Goal: Use online tool/utility: Utilize a website feature to perform a specific function

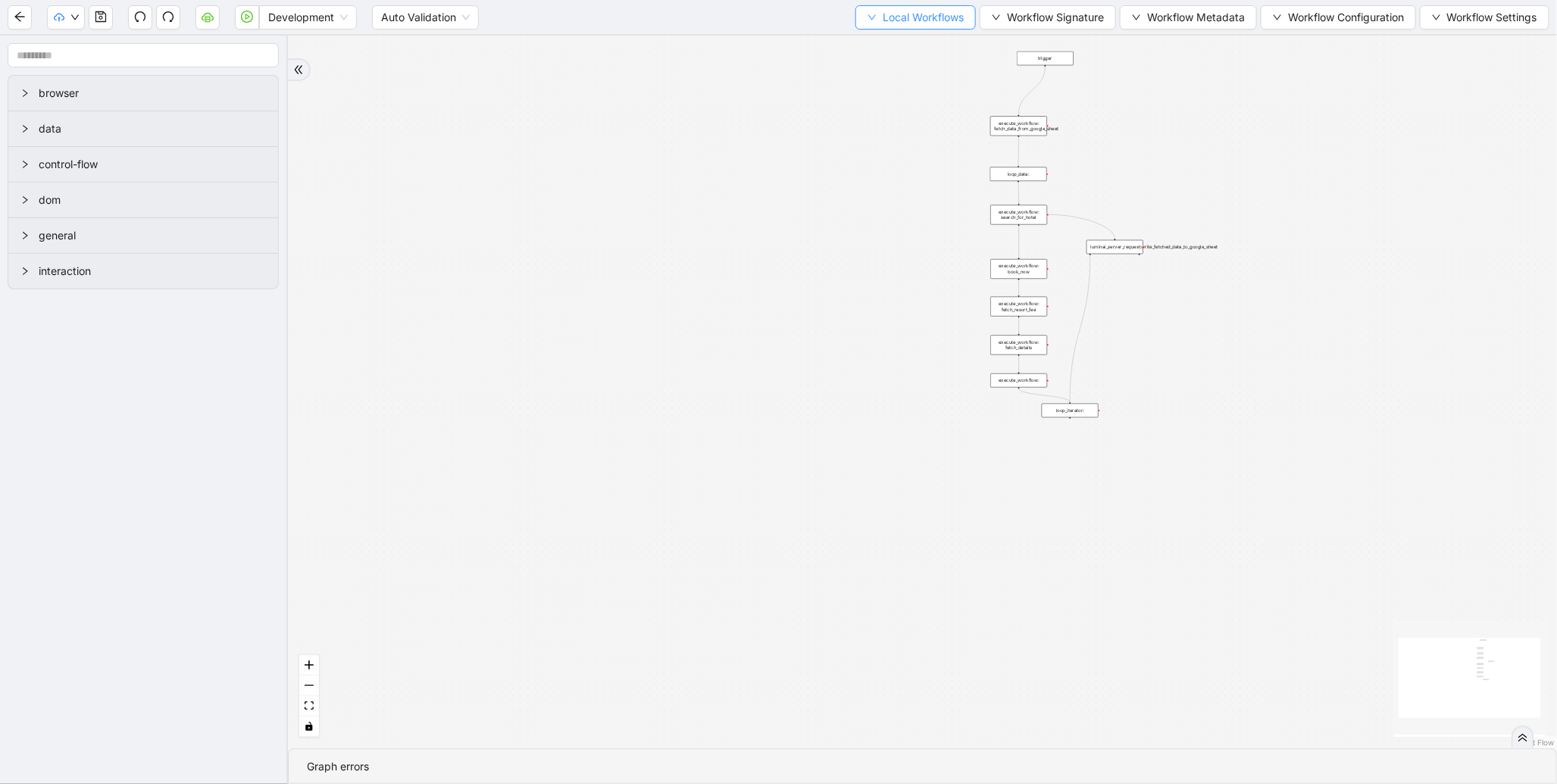
click at [913, 13] on span "Local Workflows" at bounding box center [922, 18] width 81 height 17
click at [871, 46] on span "Select" at bounding box center [907, 47] width 98 height 17
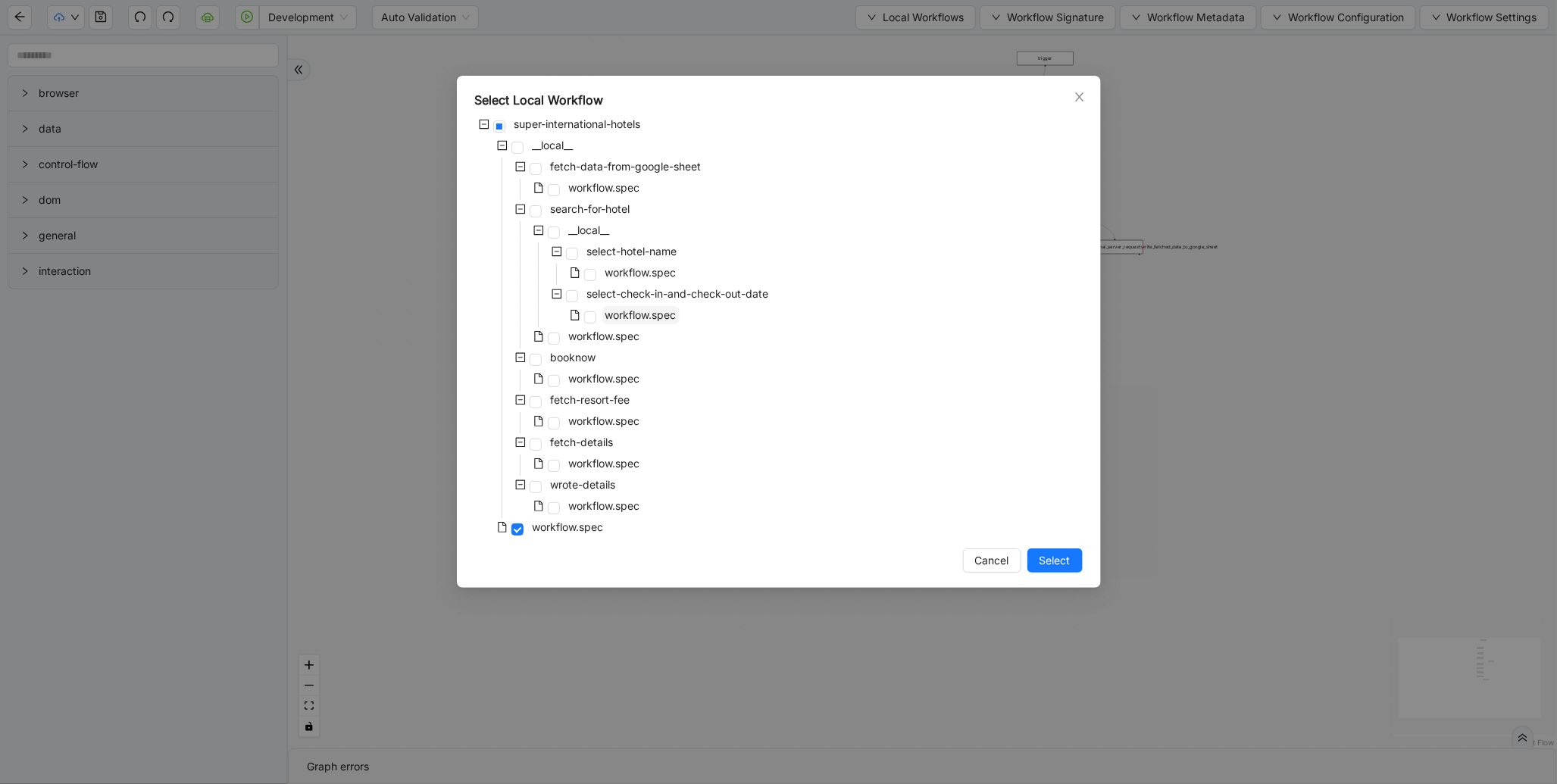
click at [636, 319] on span "workflow.spec" at bounding box center [641, 315] width 71 height 13
click at [608, 337] on span "workflow.spec" at bounding box center [605, 336] width 71 height 13
click at [1062, 557] on span "Select" at bounding box center [1054, 561] width 31 height 17
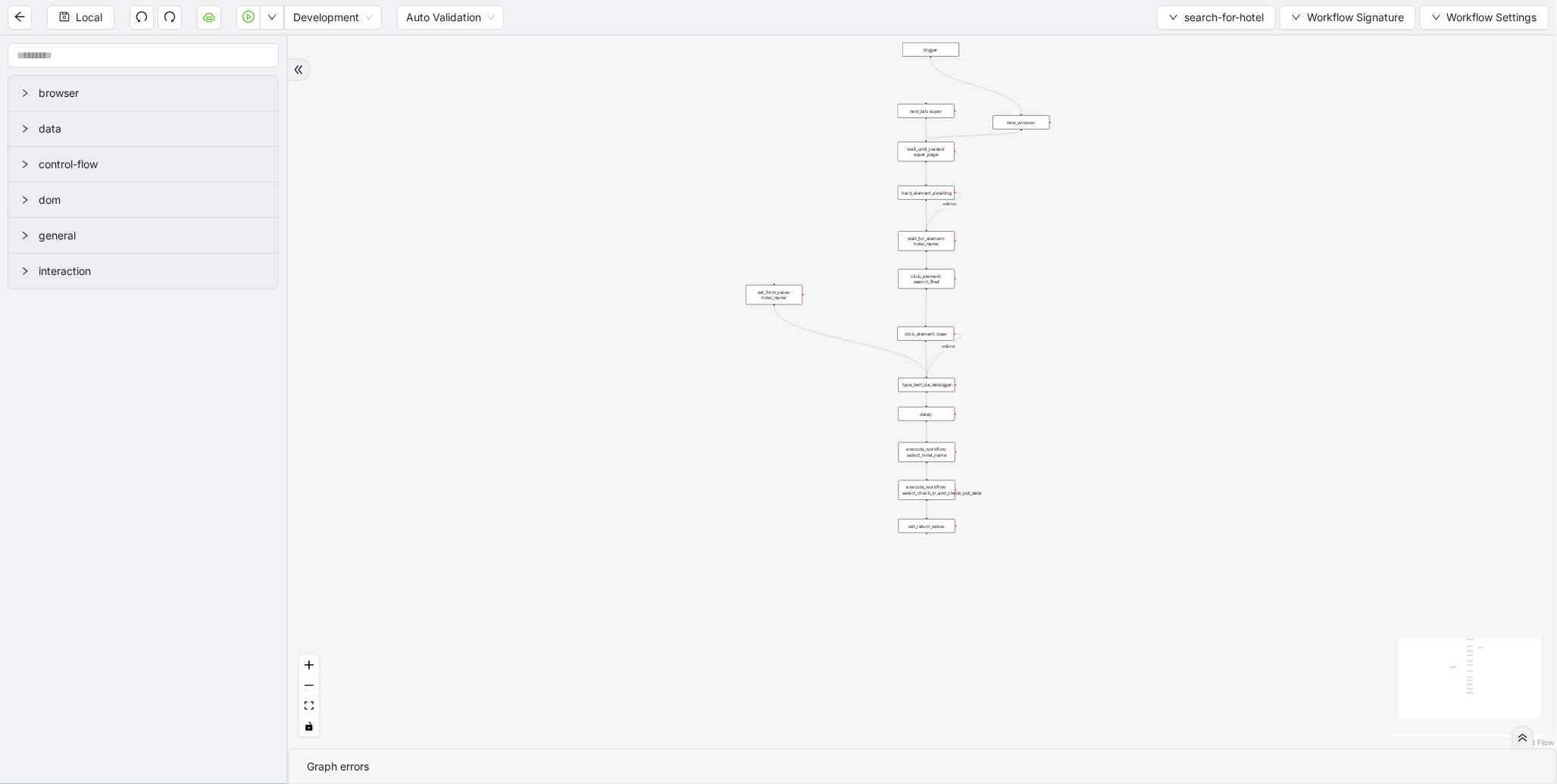
drag, startPoint x: 1201, startPoint y: 221, endPoint x: 950, endPoint y: 345, distance: 280.0
click at [954, 352] on div "onError onError trigger new_tab: super wait_until_loaded: super_page wait_for_e…" at bounding box center [922, 392] width 1269 height 713
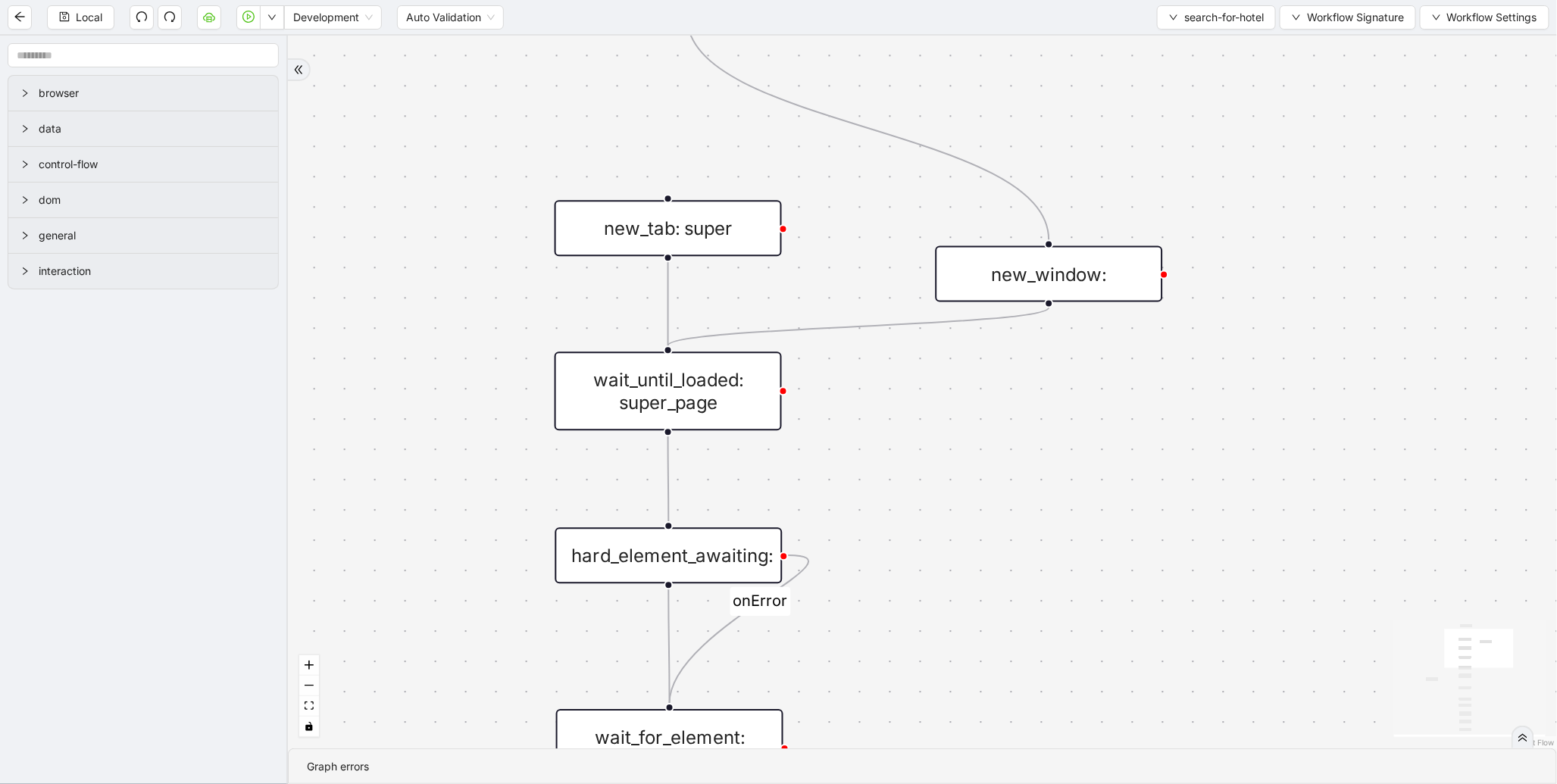
drag, startPoint x: 1045, startPoint y: 290, endPoint x: 791, endPoint y: 337, distance: 258.3
click at [1046, 290] on div "new_window:" at bounding box center [1049, 274] width 227 height 56
drag, startPoint x: 706, startPoint y: 364, endPoint x: 457, endPoint y: 494, distance: 280.9
click at [706, 365] on div "wait_until_loaded: super_page" at bounding box center [667, 391] width 227 height 78
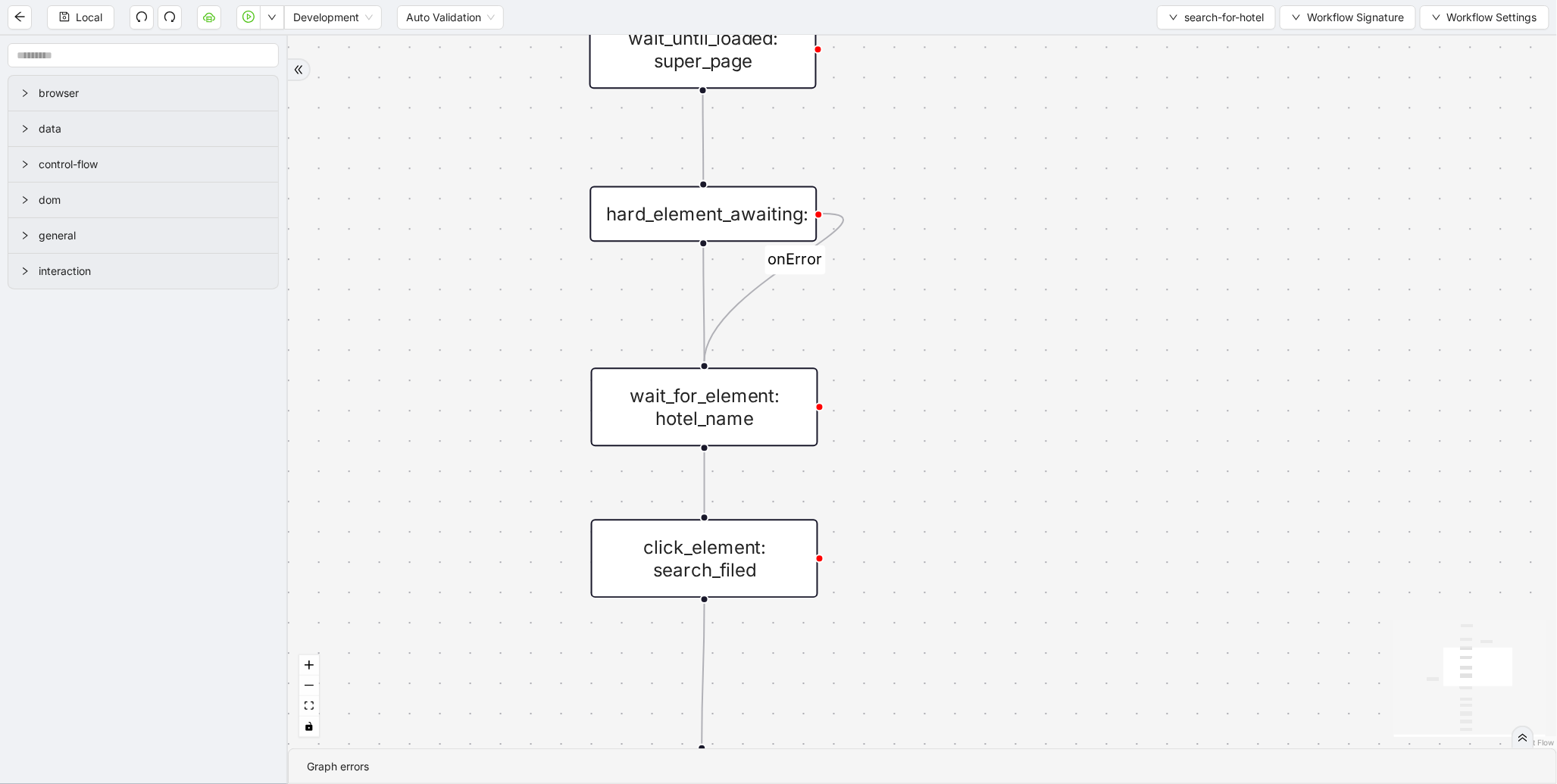
drag, startPoint x: 393, startPoint y: 517, endPoint x: 430, endPoint y: 168, distance: 351.0
click at [429, 169] on div "onError onError trigger new_tab: super wait_until_loaded: super_page wait_for_e…" at bounding box center [922, 392] width 1269 height 713
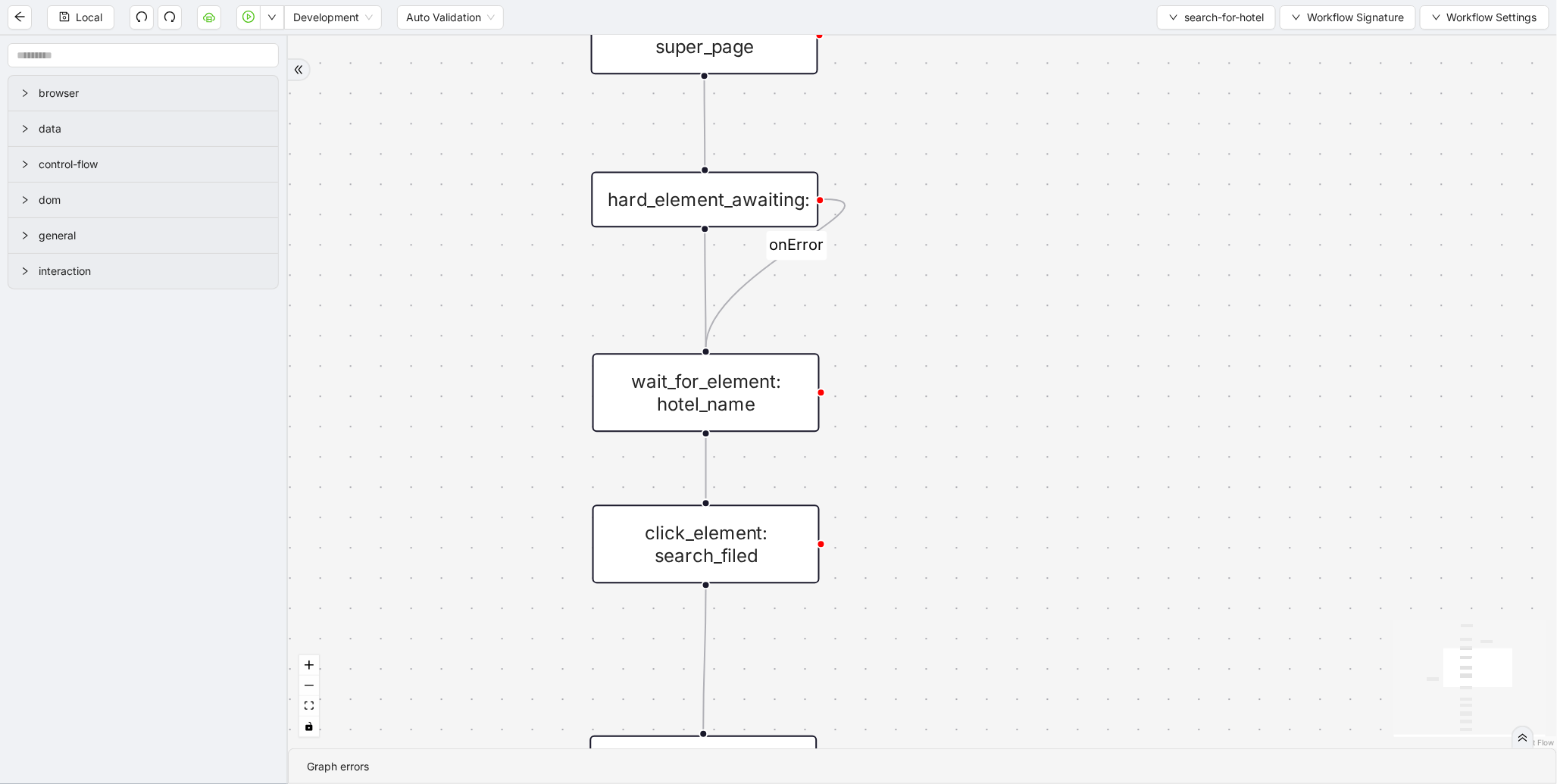
click at [675, 345] on div "onError onError trigger new_tab: super wait_until_loaded: super_page wait_for_e…" at bounding box center [922, 392] width 1269 height 713
drag, startPoint x: 695, startPoint y: 398, endPoint x: 669, endPoint y: 418, distance: 32.8
click at [695, 400] on div "wait_for_element: hotel_name" at bounding box center [706, 392] width 227 height 78
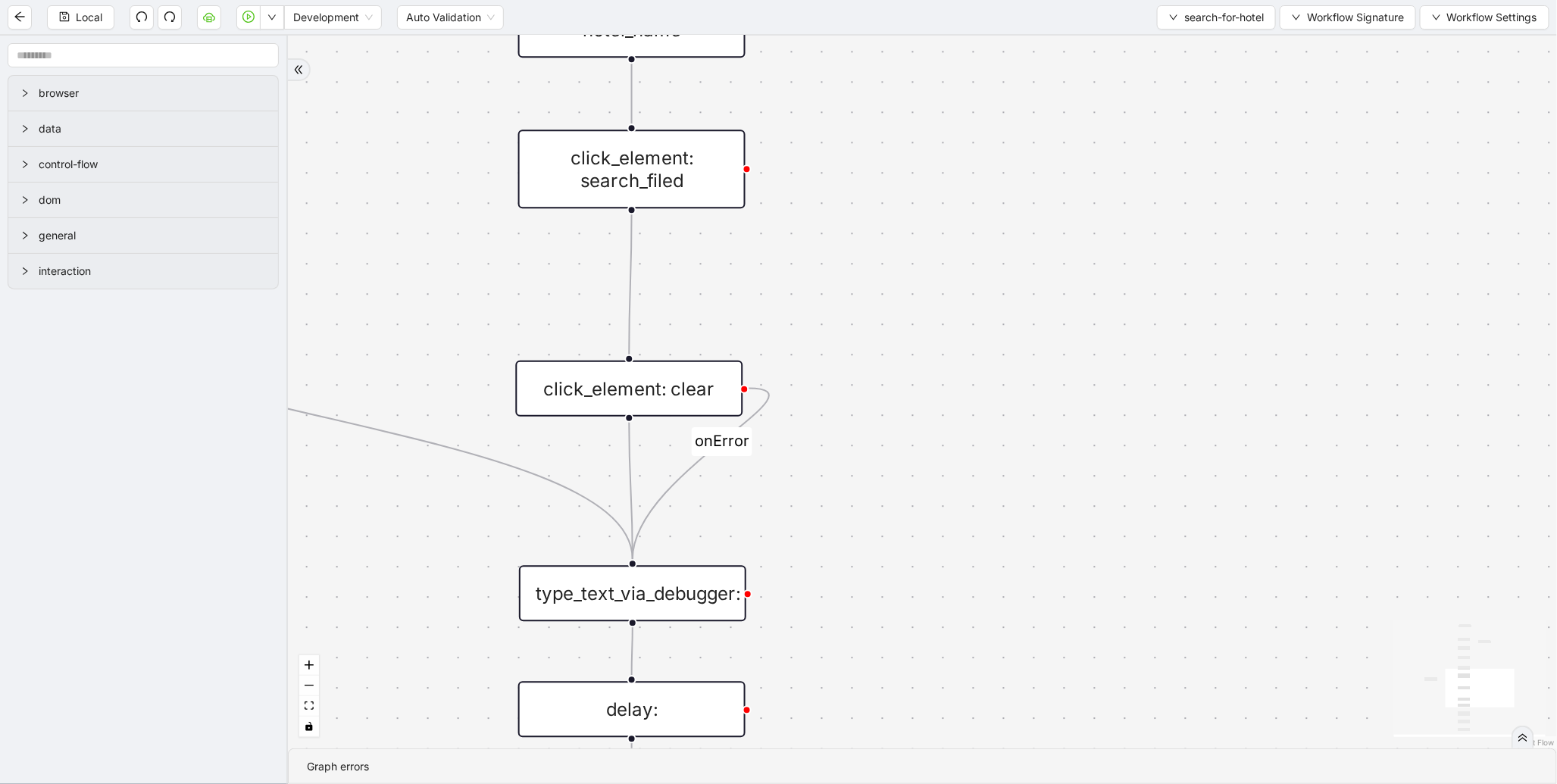
drag, startPoint x: 494, startPoint y: 506, endPoint x: 421, endPoint y: 126, distance: 386.9
click at [421, 126] on div "onError onError trigger new_tab: super wait_until_loaded: super_page wait_for_e…" at bounding box center [922, 392] width 1269 height 713
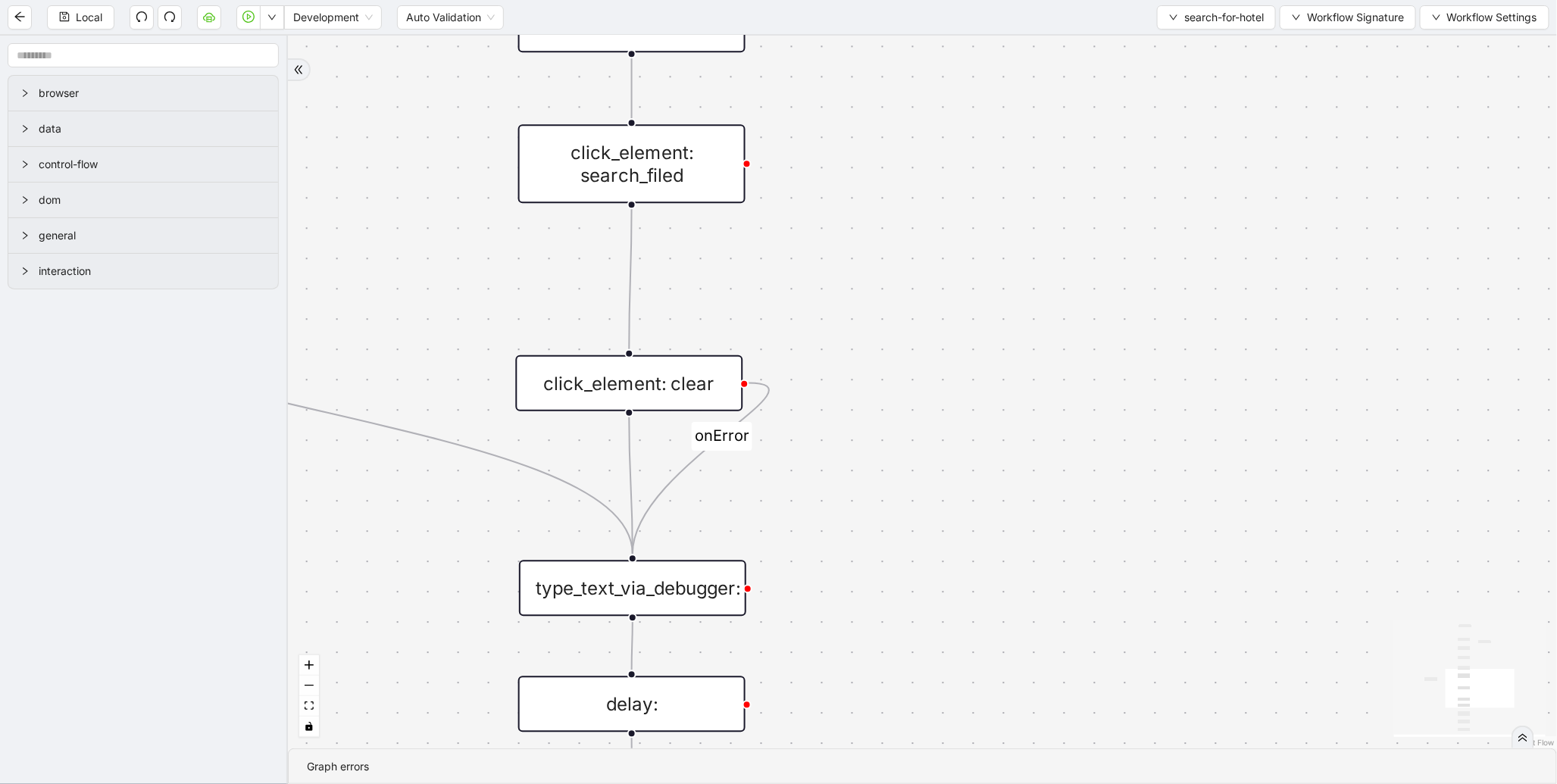
click at [593, 359] on div "click_element: clear" at bounding box center [628, 383] width 227 height 56
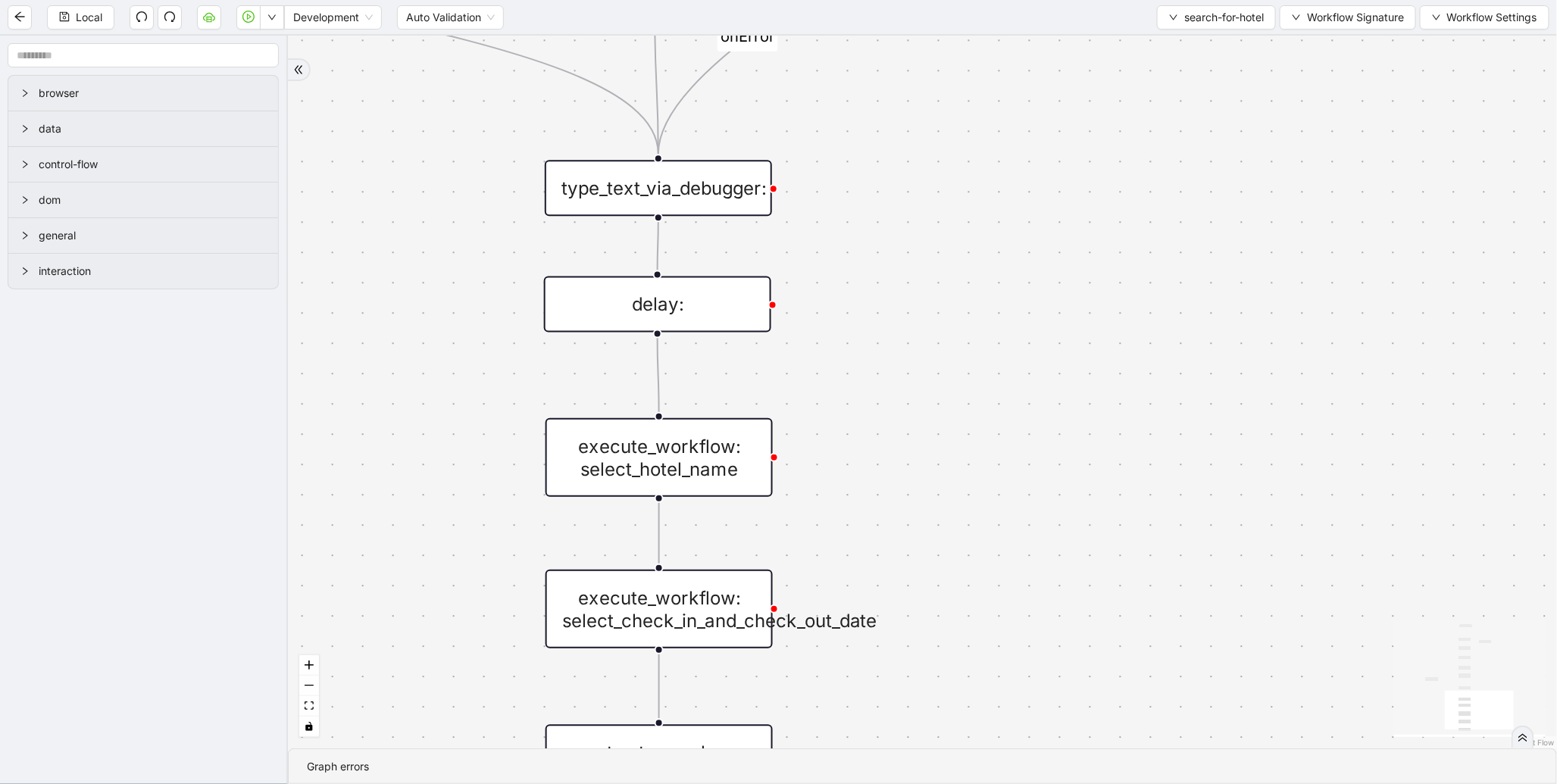
drag, startPoint x: 904, startPoint y: 548, endPoint x: 929, endPoint y: 148, distance: 400.8
click at [929, 148] on div "onError onError trigger new_tab: super wait_until_loaded: super_page wait_for_e…" at bounding box center [922, 392] width 1269 height 713
click at [640, 454] on div "execute_workflow: select_hotel_name" at bounding box center [659, 457] width 227 height 78
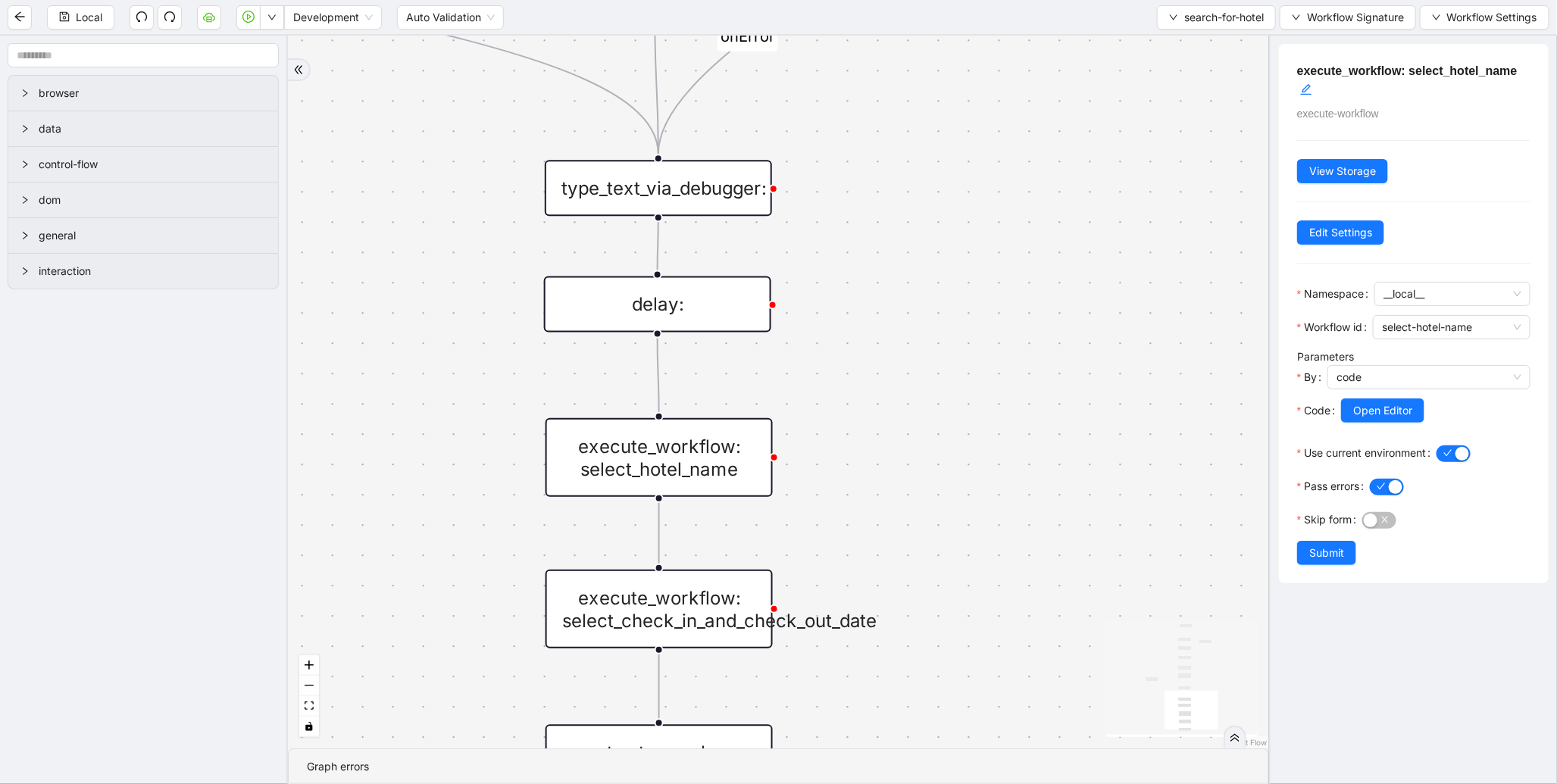
click at [638, 615] on div "execute_workflow: select_check_in_and_check_out_date" at bounding box center [659, 609] width 227 height 78
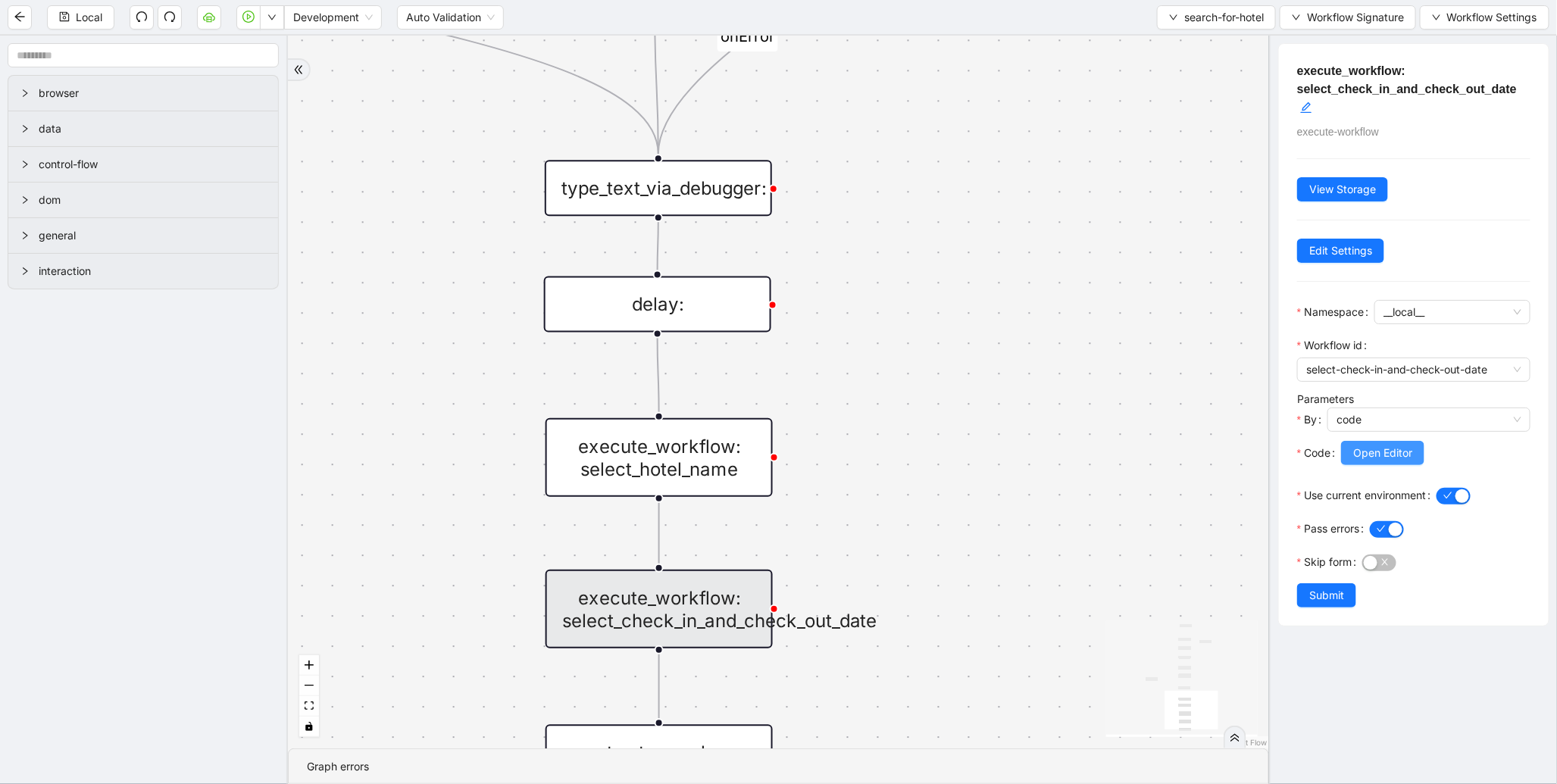
click at [1417, 463] on button "Open Editor" at bounding box center [1382, 453] width 83 height 24
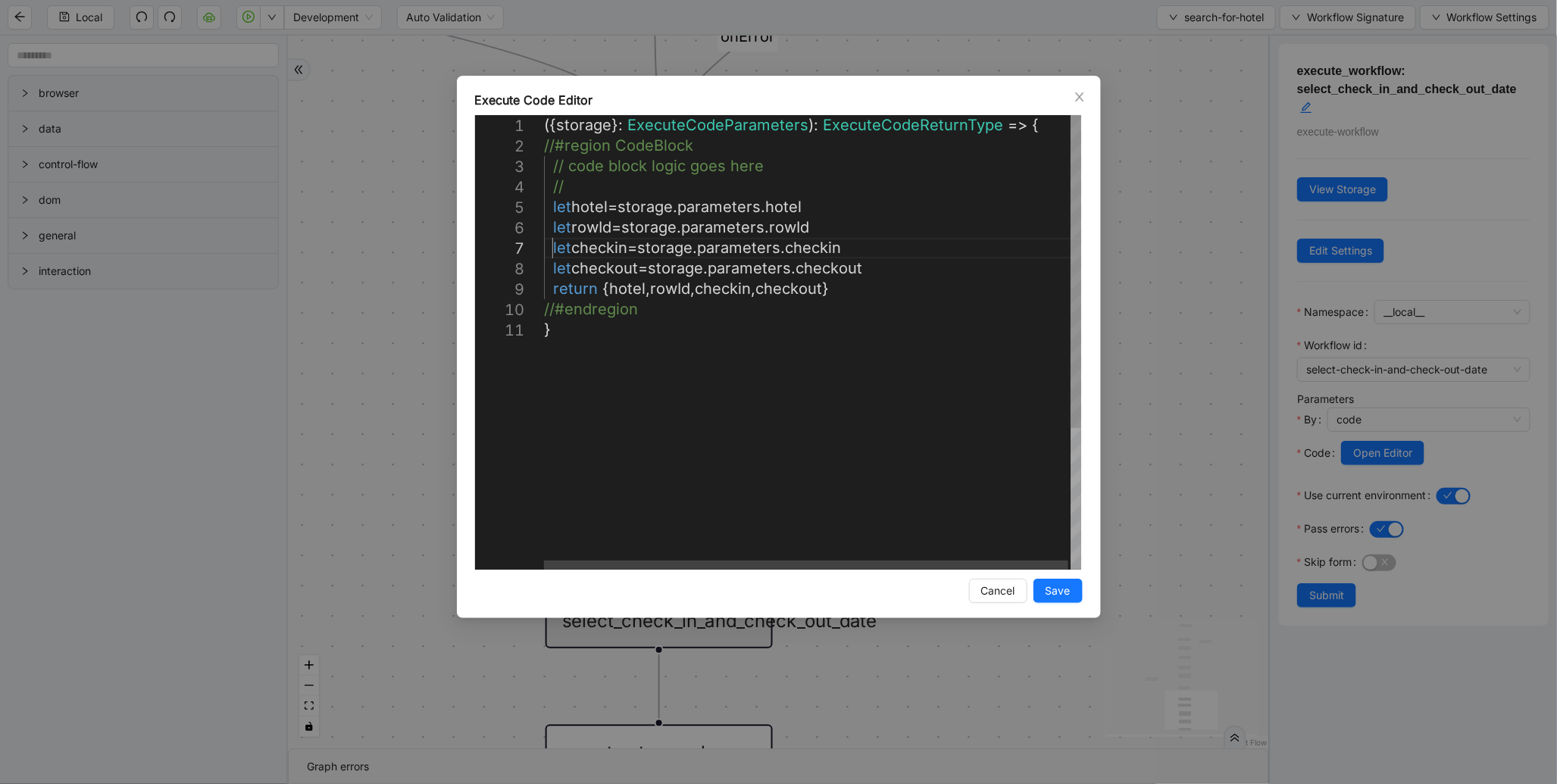
click at [553, 246] on div "({ storage }: ExecuteCodeParameters ): ExecuteCodeReturnType => { //#region Cod…" at bounding box center [813, 444] width 539 height 659
click at [550, 266] on div "({ storage }: ExecuteCodeParameters ): ExecuteCodeReturnType => { //#region Cod…" at bounding box center [813, 444] width 539 height 659
click at [909, 270] on div "({ storage }: ExecuteCodeParameters ): ExecuteCodeReturnType => { //#region Cod…" at bounding box center [813, 444] width 539 height 659
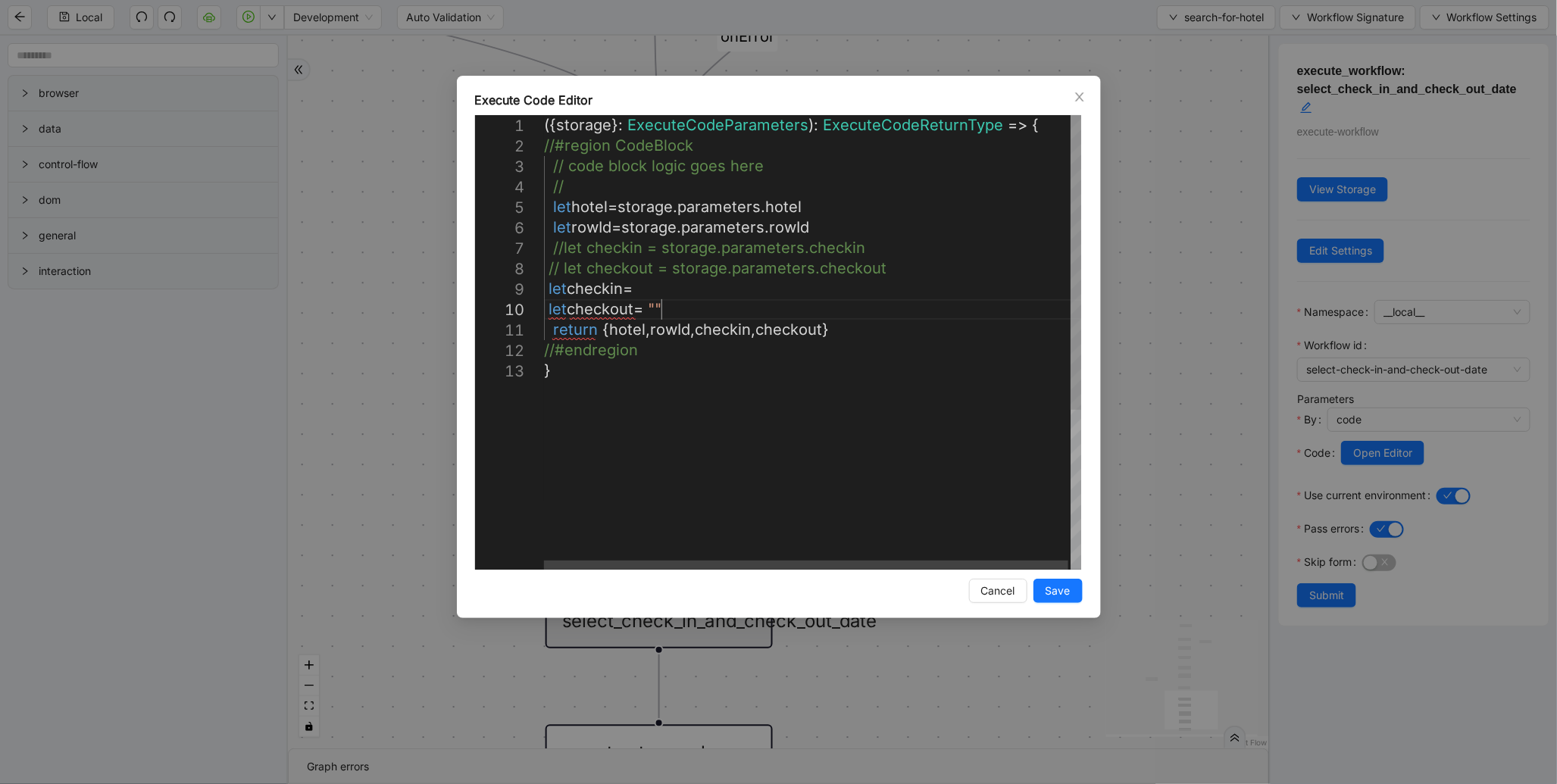
scroll to position [185, 154]
click at [691, 286] on div "({ storage }: ExecuteCodeParameters ): ExecuteCodeReturnType => { //#region Cod…" at bounding box center [813, 464] width 539 height 700
paste textarea "*********"
click at [661, 306] on div "({ storage }: ExecuteCodeParameters ): ExecuteCodeReturnType => { //#region Cod…" at bounding box center [813, 464] width 539 height 700
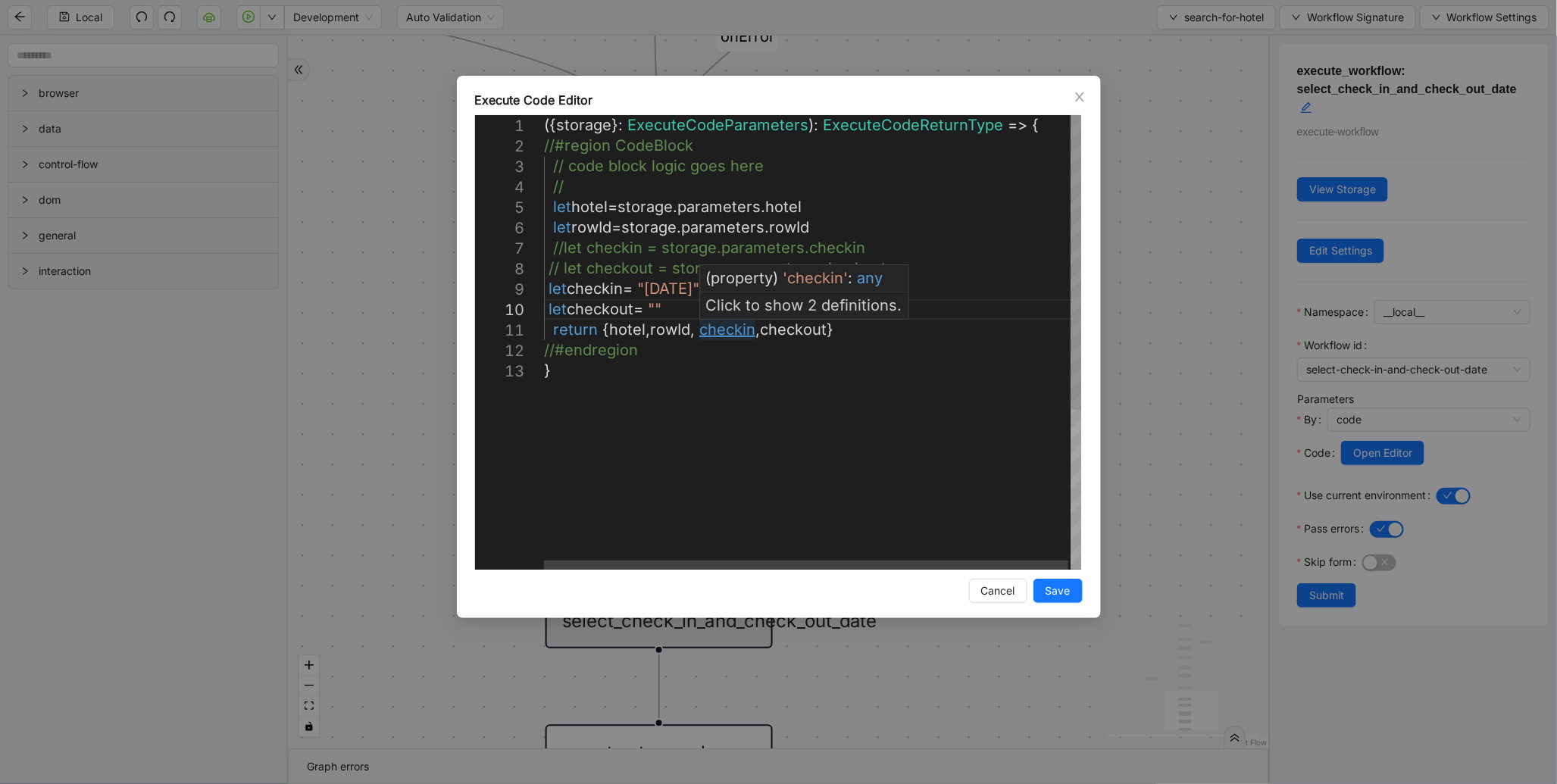
paste textarea "*********"
click at [685, 306] on div "({ storage }: ExecuteCodeParameters ): ExecuteCodeReturnType => { //#region Cod…" at bounding box center [813, 464] width 539 height 700
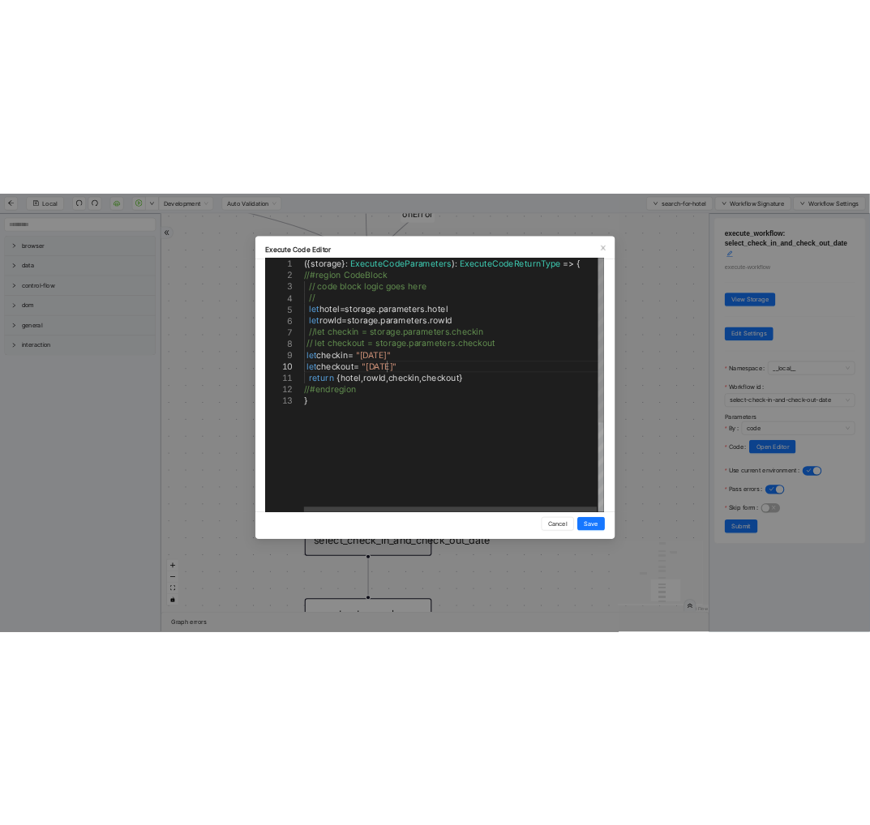
scroll to position [198, 203]
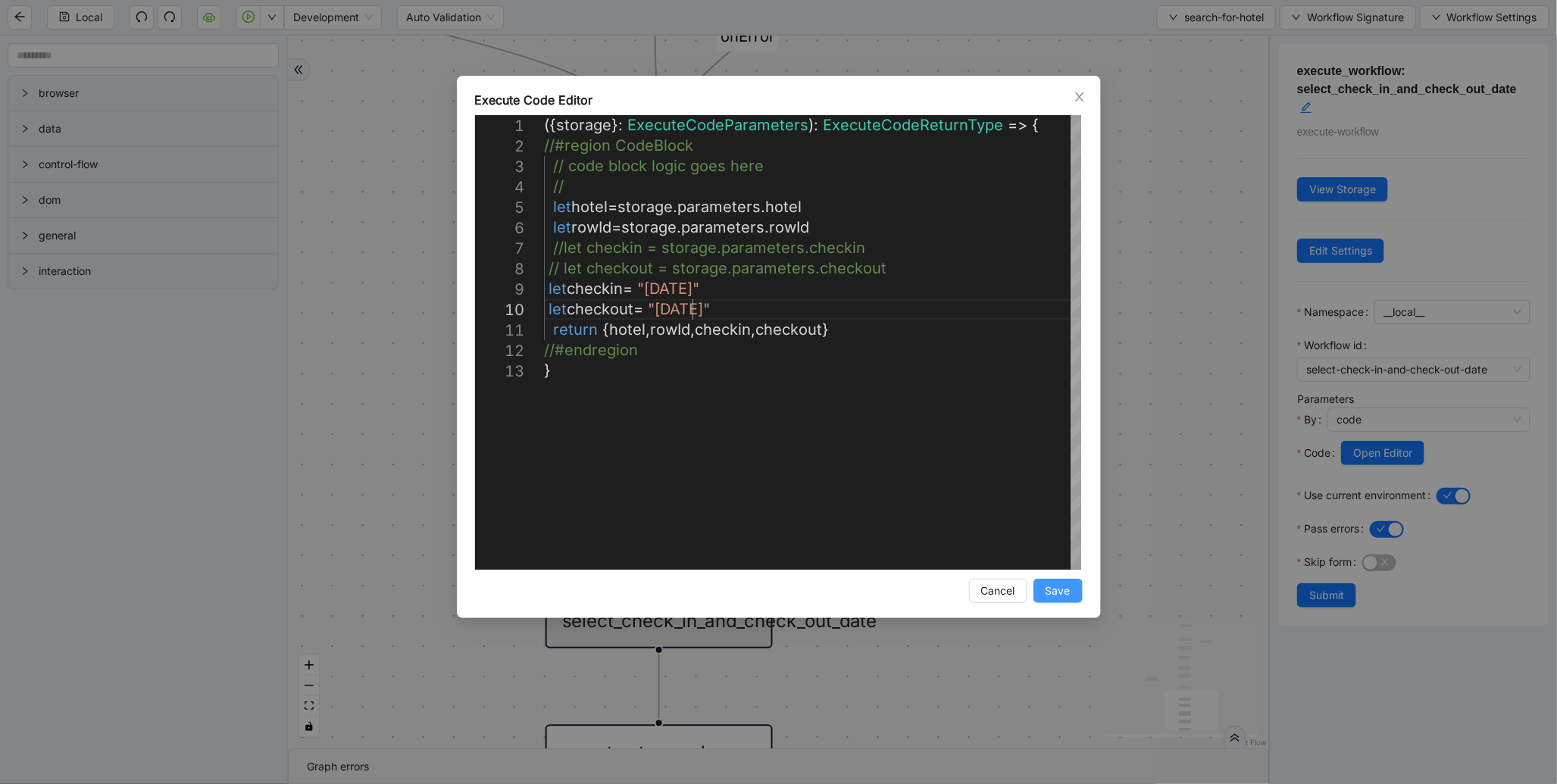
type textarea "**********"
click at [1069, 594] on span "Save" at bounding box center [1057, 591] width 25 height 17
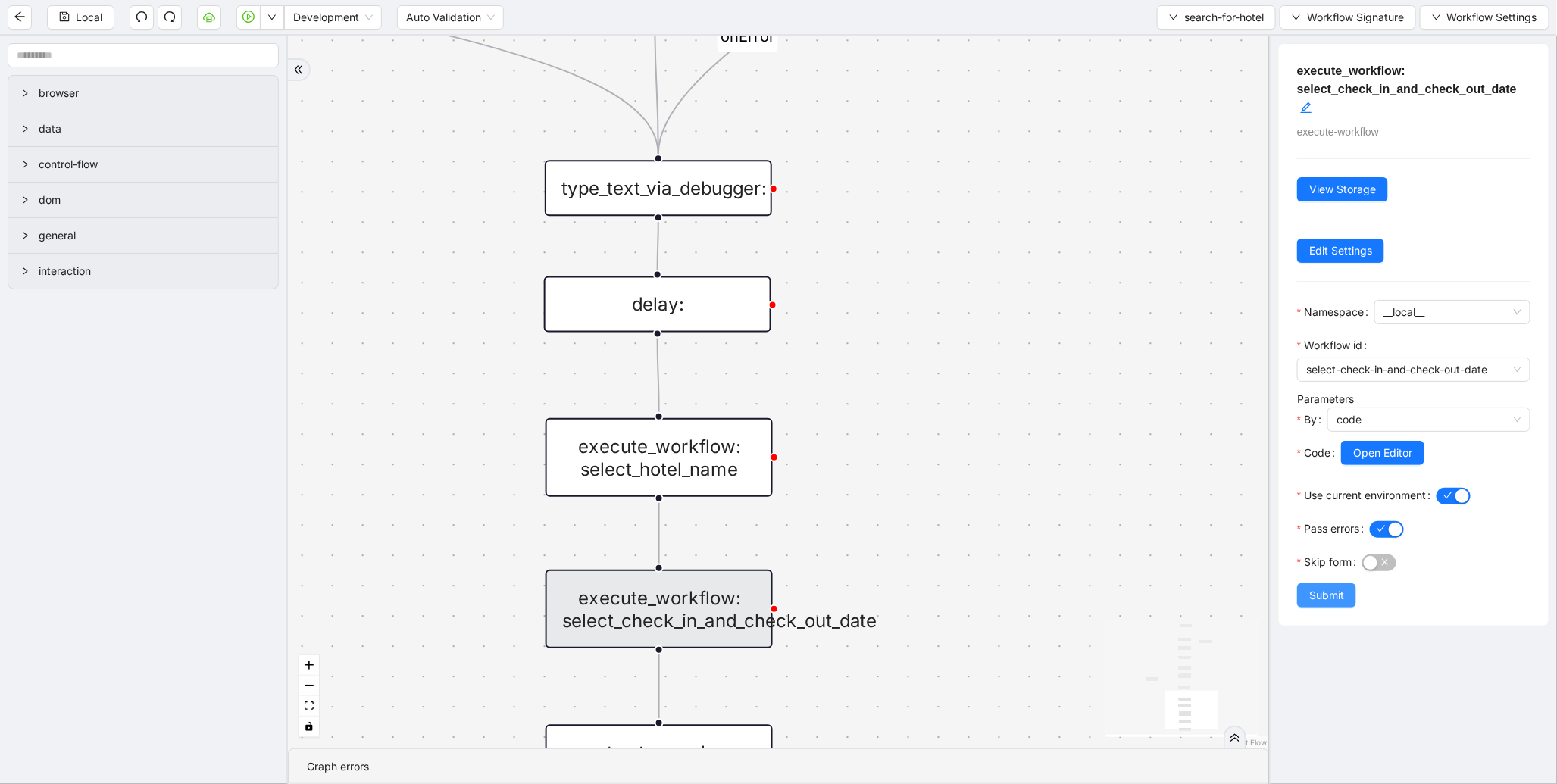
click at [1318, 602] on span "Submit" at bounding box center [1326, 595] width 35 height 17
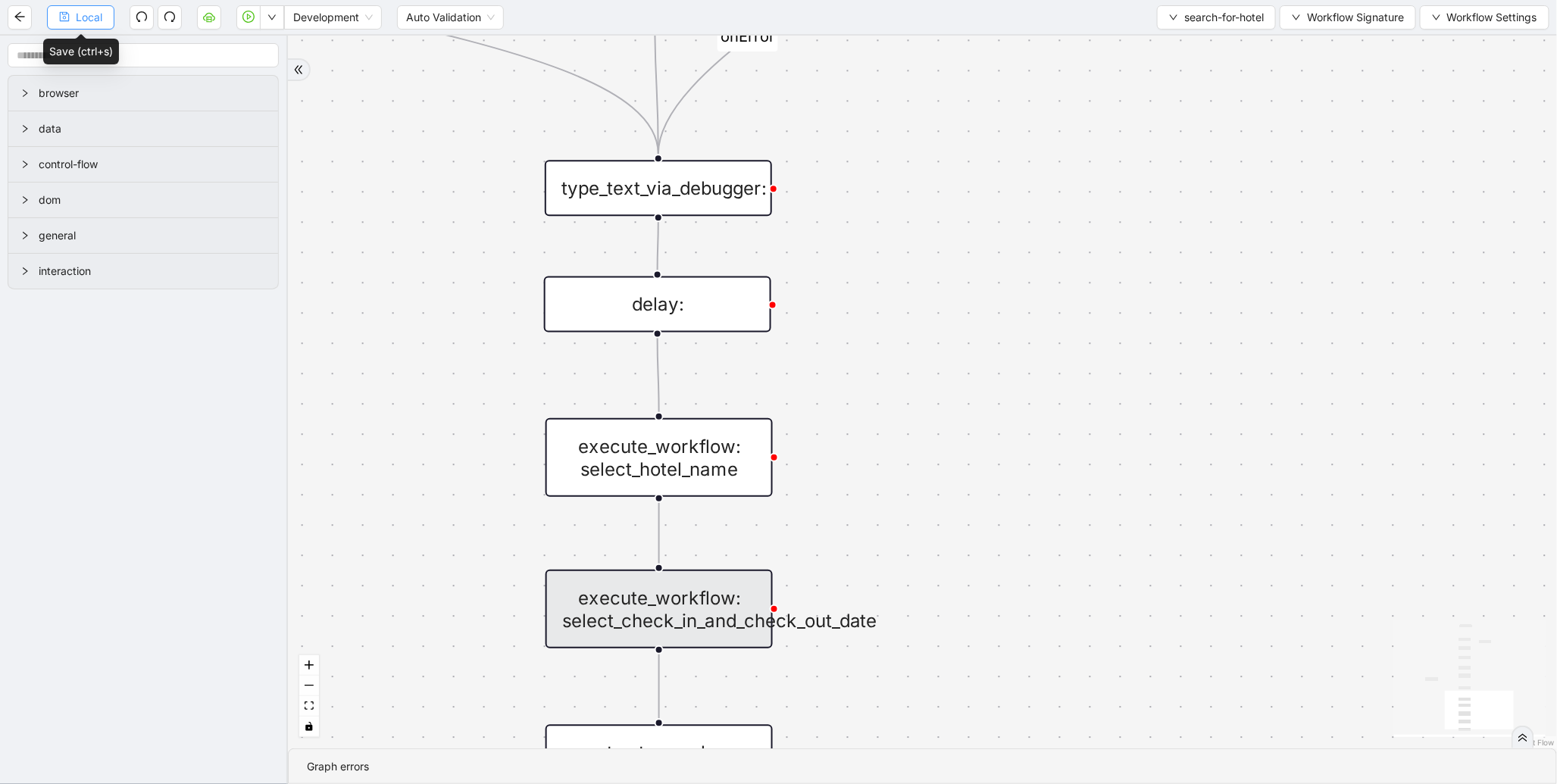
click at [85, 20] on span "Local" at bounding box center [89, 18] width 26 height 17
drag, startPoint x: 1180, startPoint y: 20, endPoint x: 1173, endPoint y: 23, distance: 7.6
click at [1174, 22] on button "search-for-hotel" at bounding box center [1216, 18] width 119 height 24
click at [1164, 40] on span "Select" at bounding box center [1212, 47] width 97 height 17
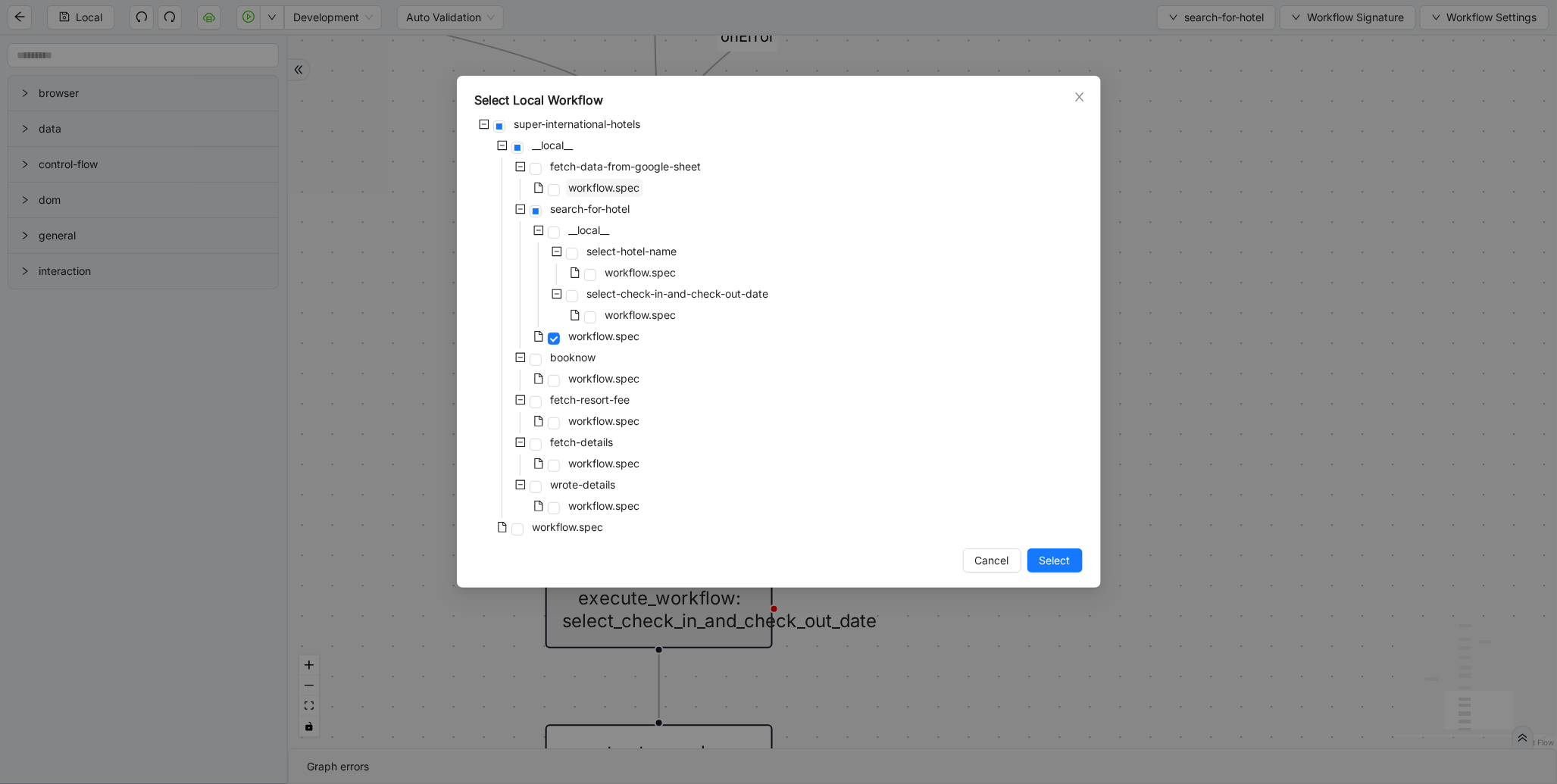
click at [632, 185] on span "workflow.spec" at bounding box center [605, 188] width 71 height 13
click at [1063, 563] on span "Select" at bounding box center [1054, 561] width 31 height 17
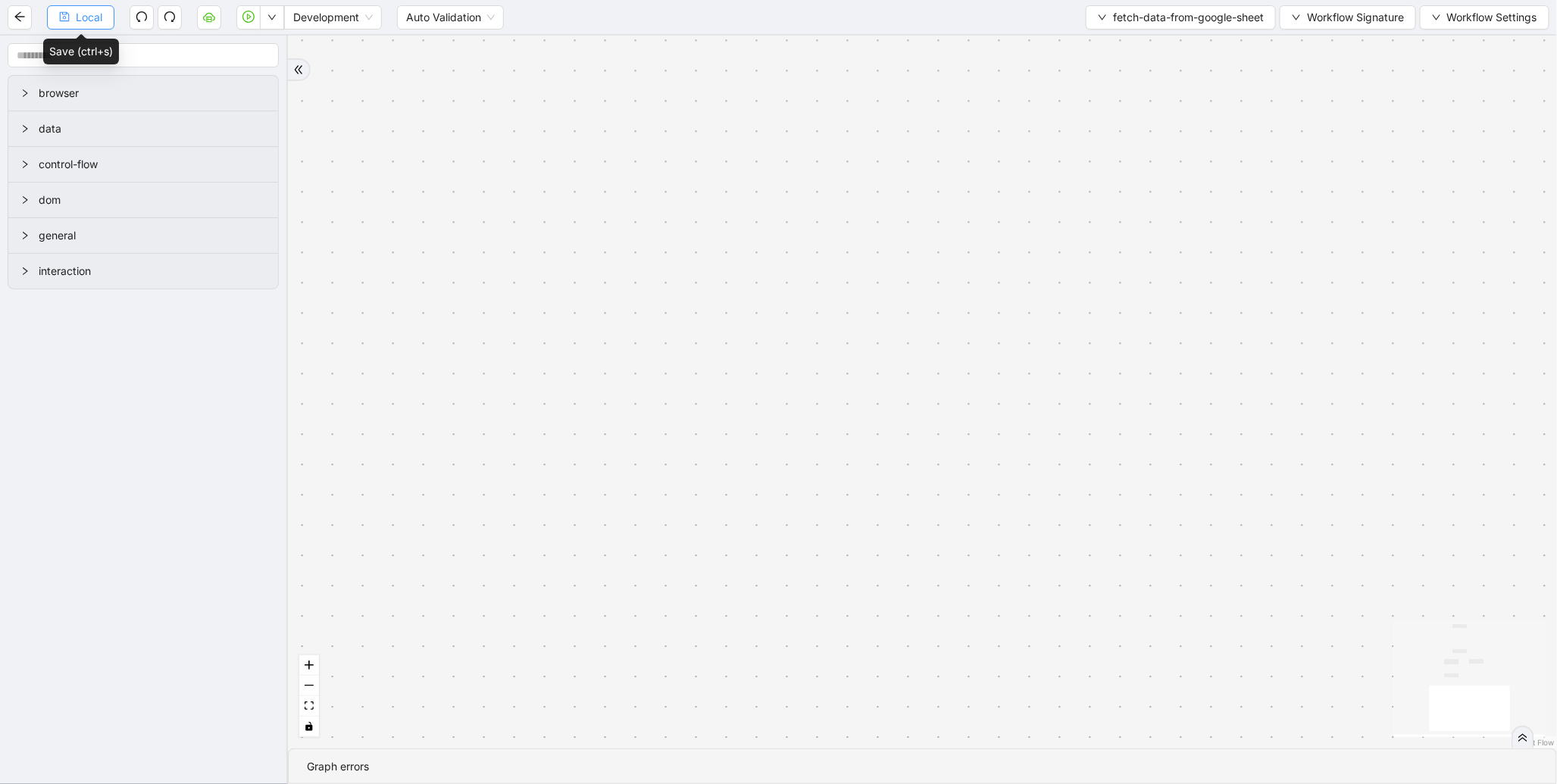
click at [100, 24] on span "Local" at bounding box center [89, 18] width 26 height 17
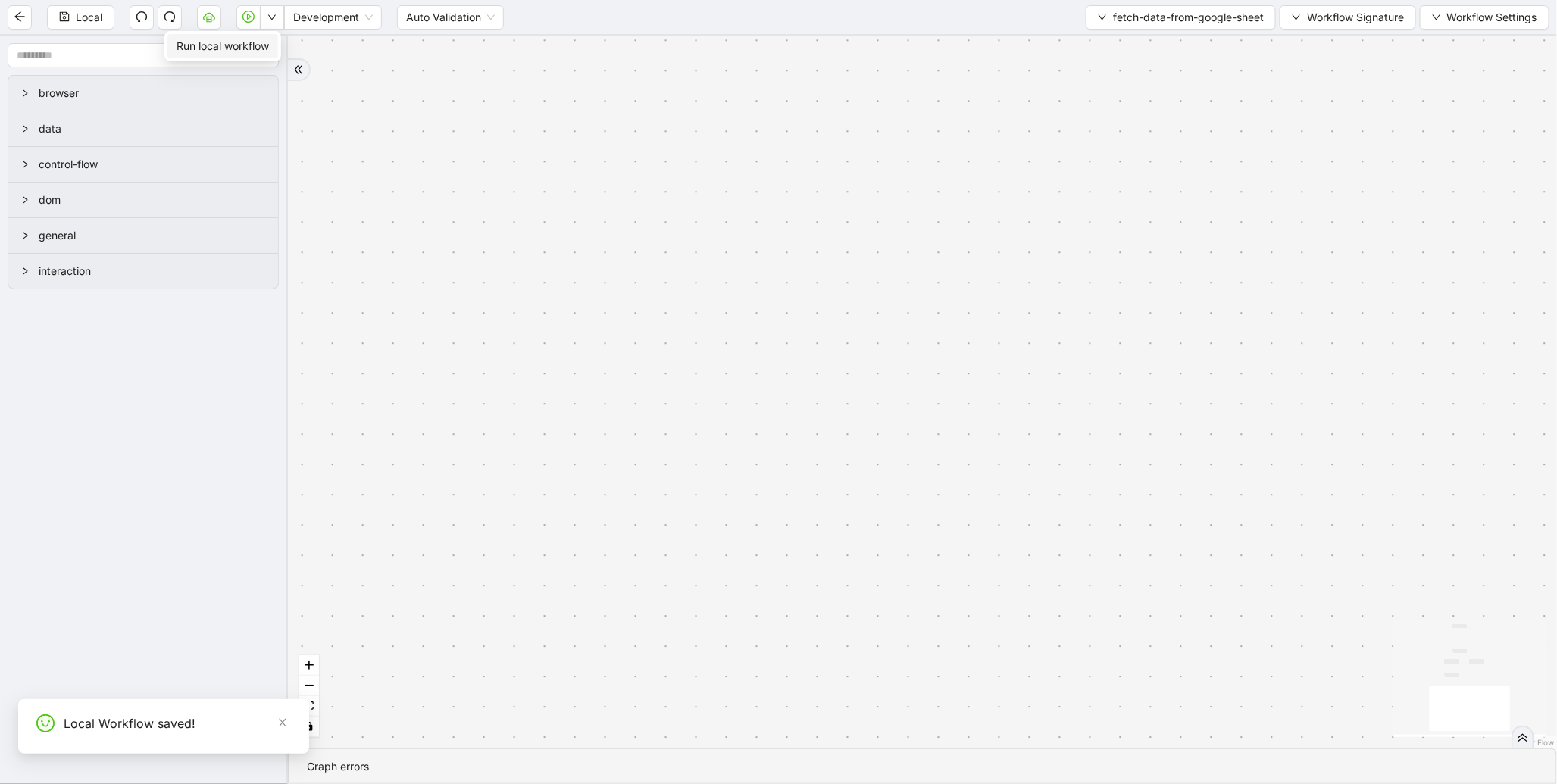
click at [268, 53] on span "Run local workflow" at bounding box center [222, 47] width 93 height 17
drag, startPoint x: 979, startPoint y: 184, endPoint x: 698, endPoint y: 489, distance: 414.7
click at [698, 489] on div "fallback success trigger raise_error: google_sheet_data_fetch_failed luminai_se…" at bounding box center [922, 392] width 1269 height 713
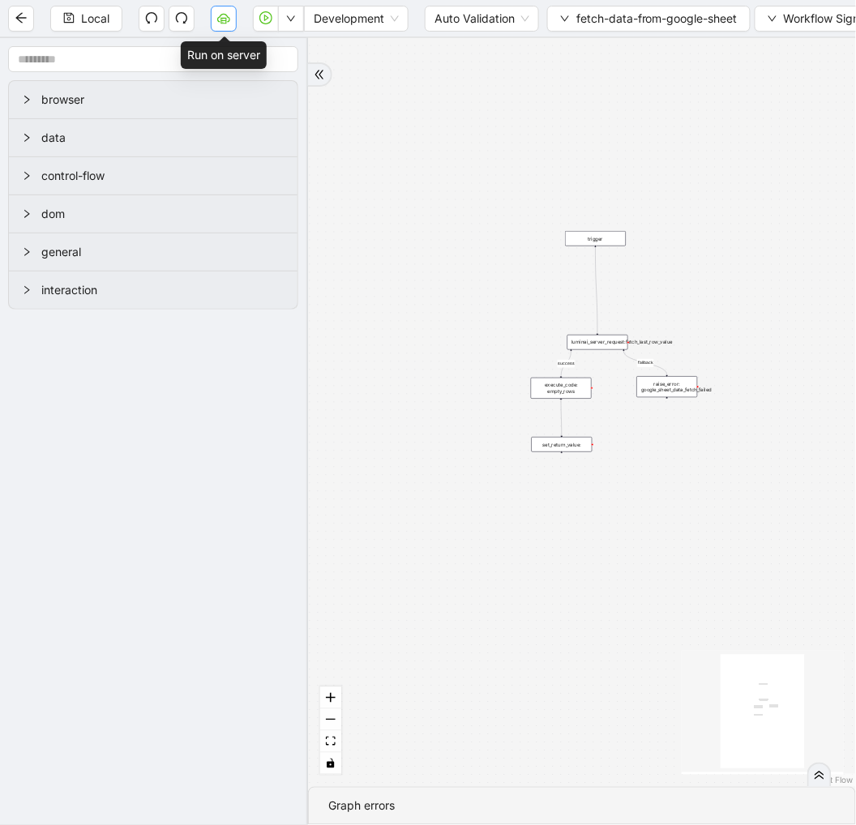
click at [228, 22] on icon "cloud-server" at bounding box center [223, 17] width 13 height 13
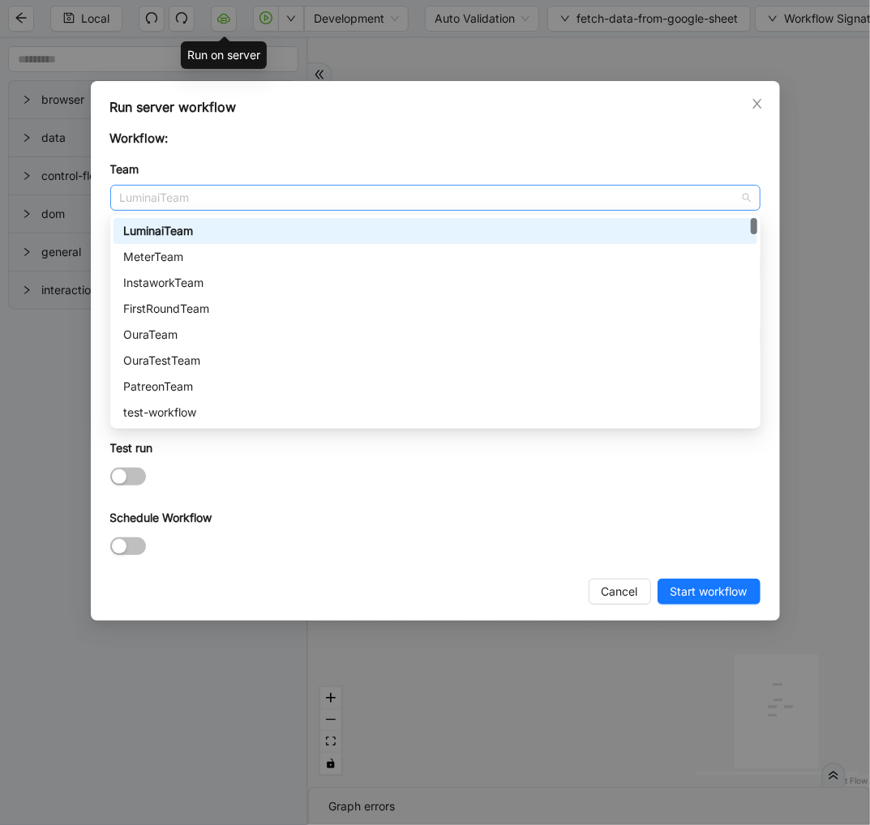
click at [260, 211] on div "LuminaiTeam" at bounding box center [435, 198] width 650 height 26
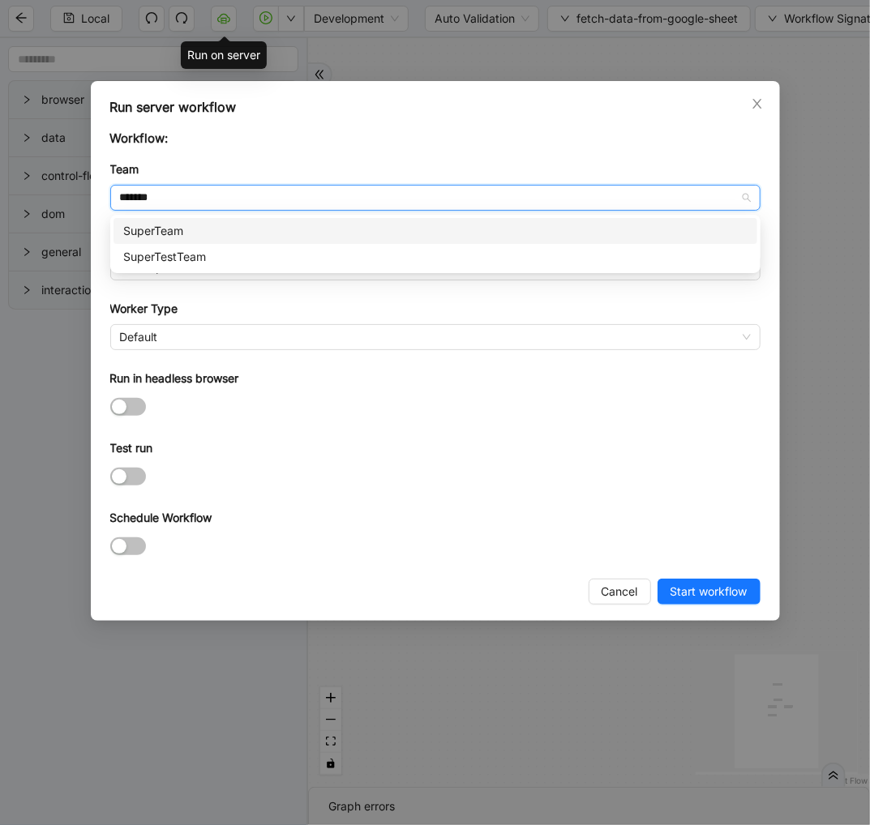
type input "********"
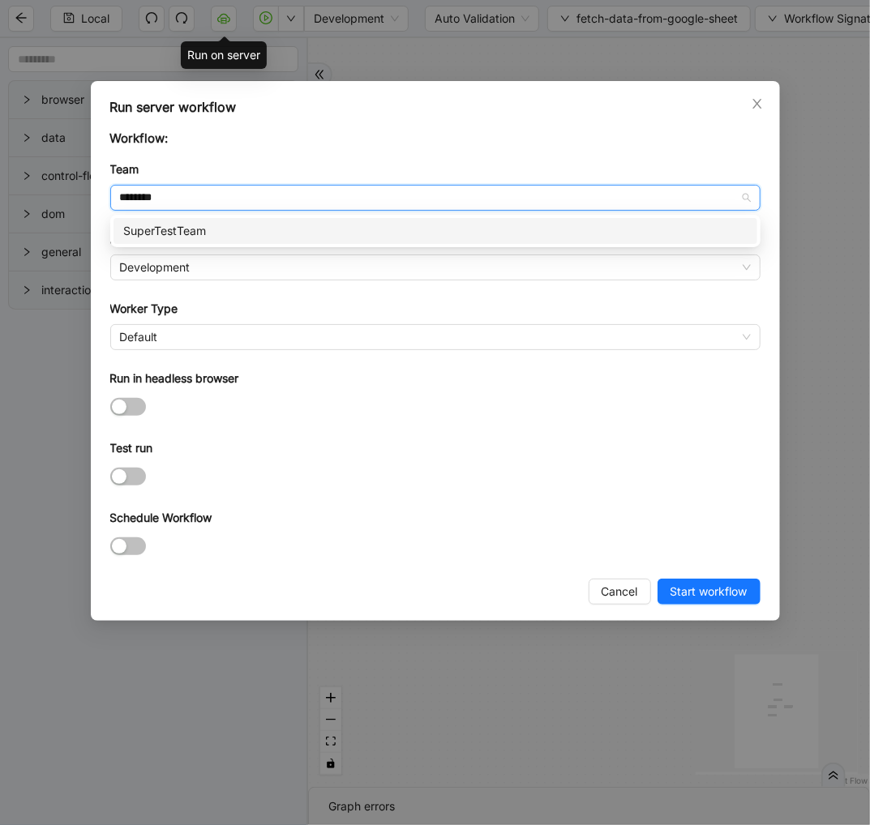
click at [254, 227] on div "SuperTestTeam" at bounding box center [435, 231] width 624 height 18
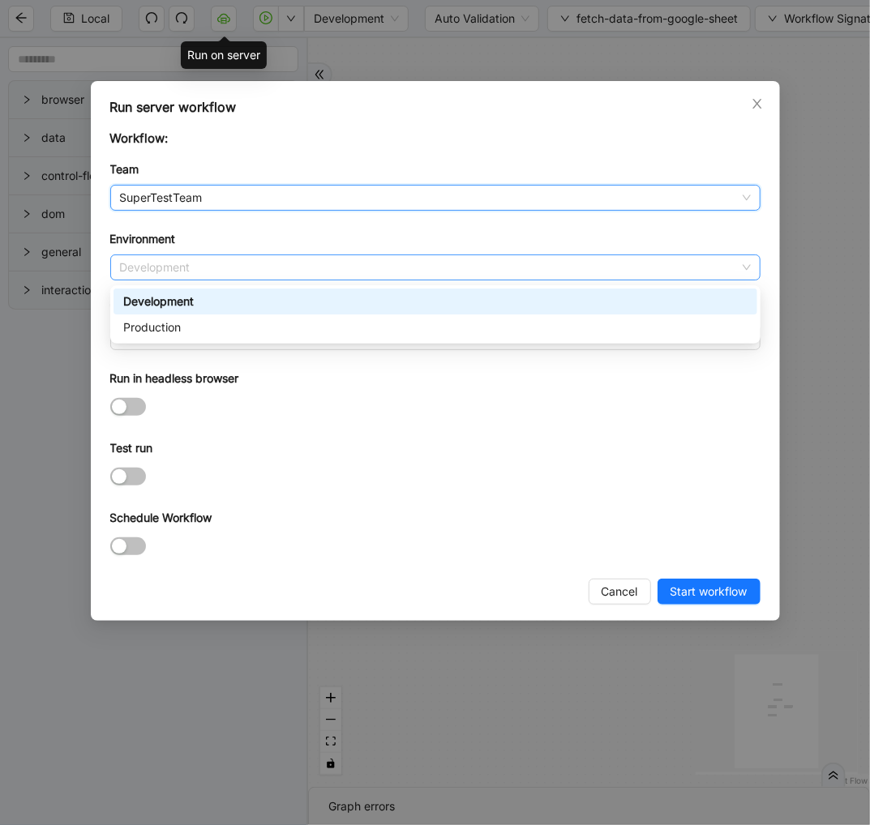
click at [189, 264] on span "Development" at bounding box center [435, 267] width 631 height 24
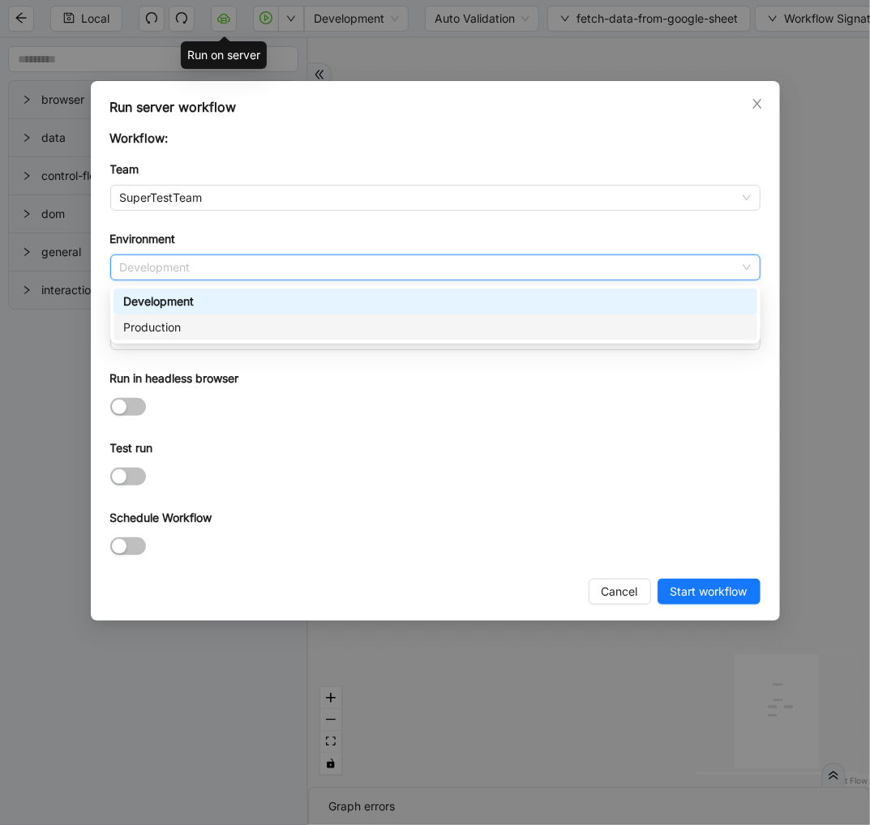
click at [165, 323] on div "Production" at bounding box center [435, 328] width 624 height 18
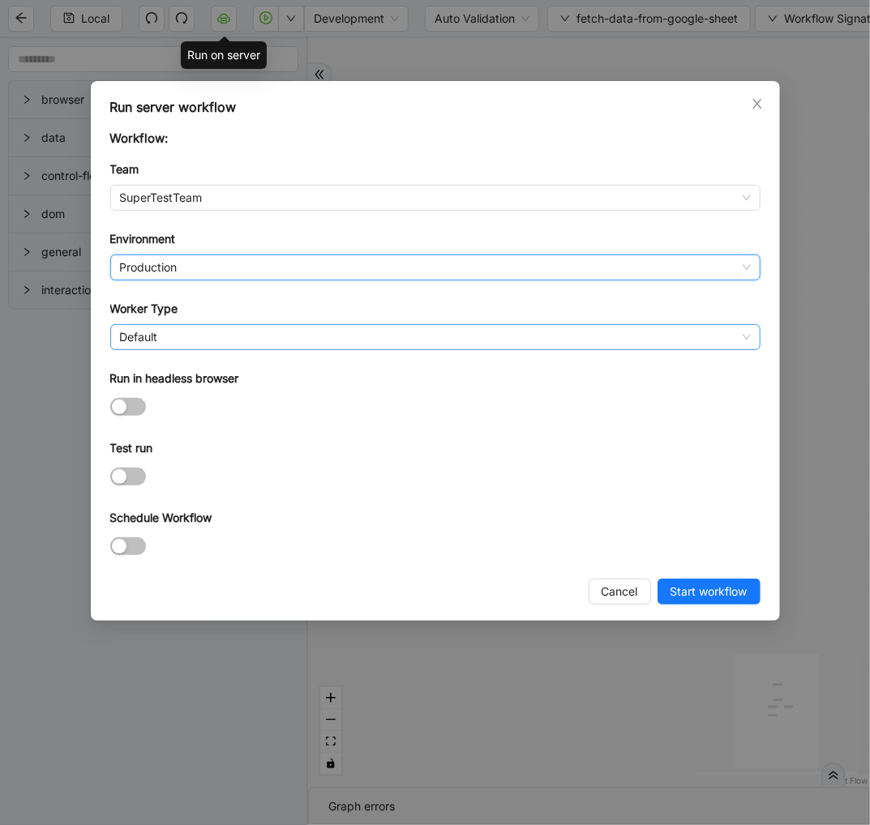
click at [165, 332] on span "Default" at bounding box center [435, 337] width 631 height 24
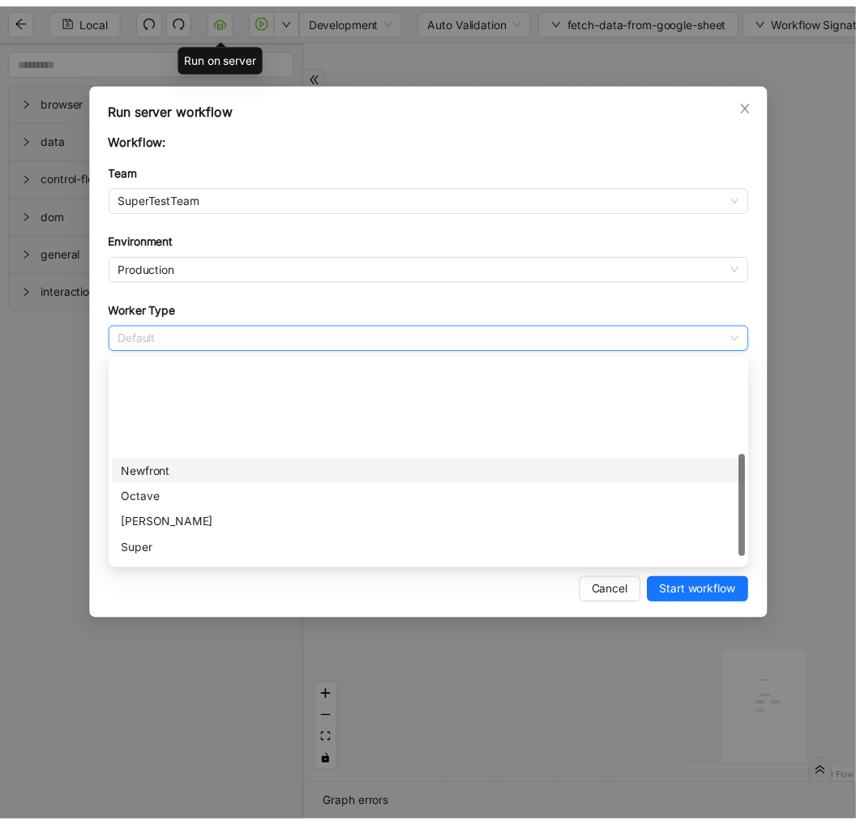
scroll to position [216, 0]
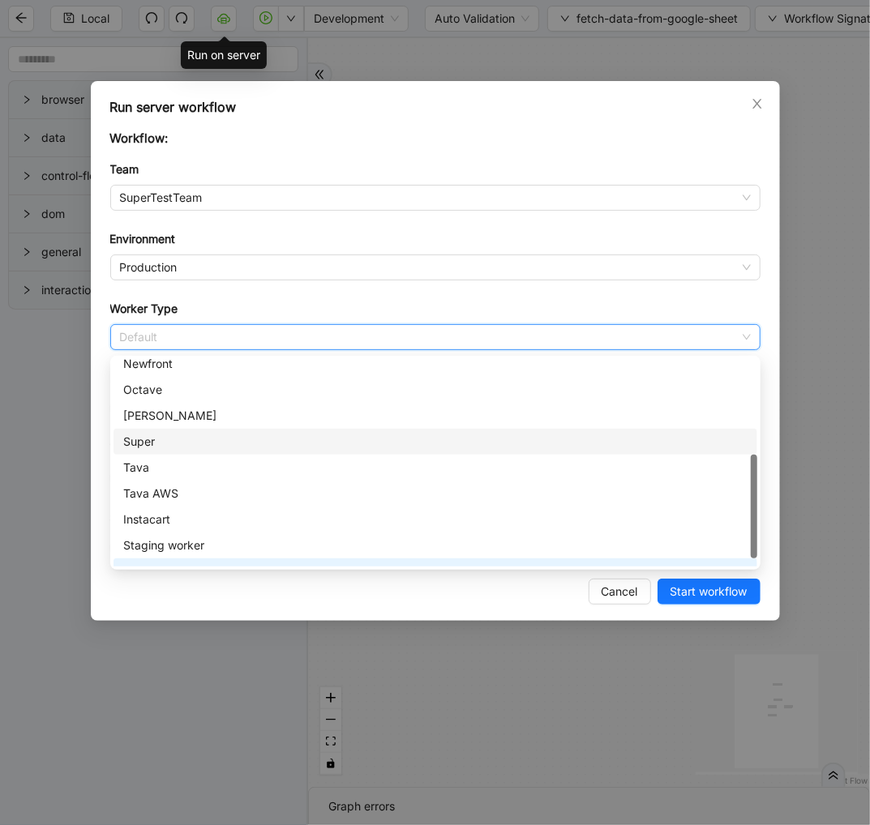
click at [199, 438] on div "Super" at bounding box center [435, 442] width 624 height 18
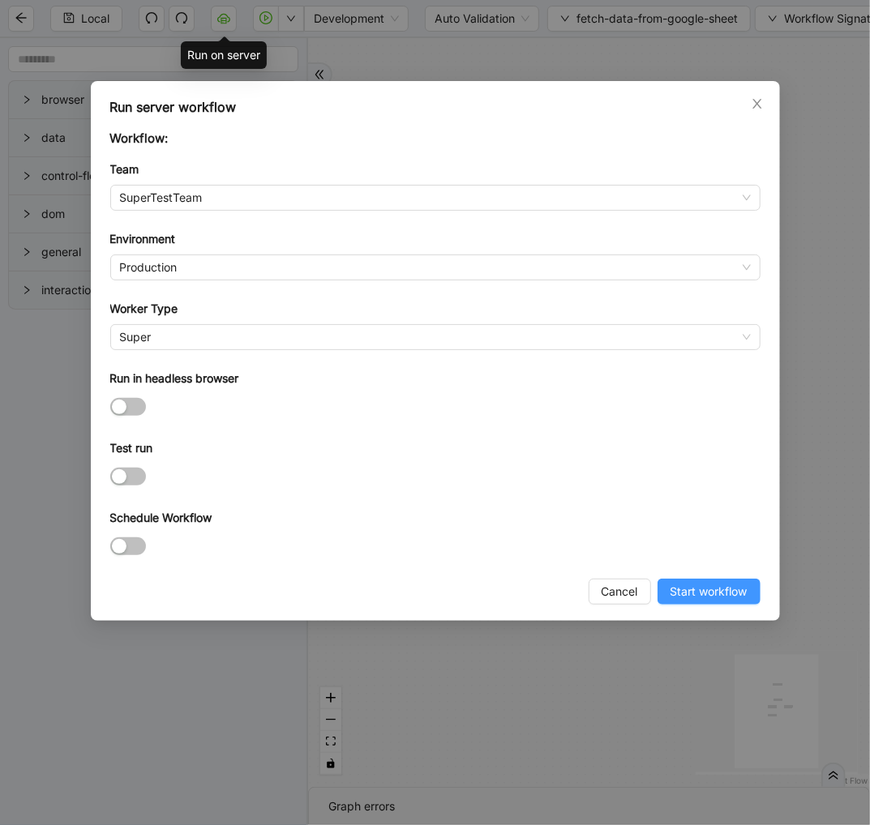
click at [685, 594] on span "Start workflow" at bounding box center [708, 592] width 77 height 18
